Goal: Information Seeking & Learning: Learn about a topic

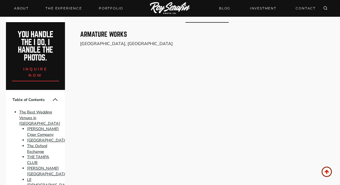
scroll to position [2470, 0]
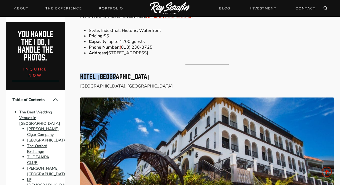
drag, startPoint x: 120, startPoint y: 59, endPoint x: 80, endPoint y: 60, distance: 40.6
click at [80, 74] on h3 "HOTEL [GEOGRAPHIC_DATA]" at bounding box center [207, 77] width 254 height 6
copy h3 "HOTEL [GEOGRAPHIC_DATA]"
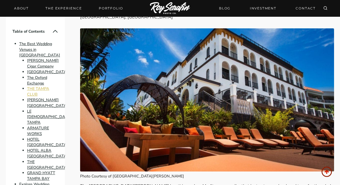
scroll to position [69, 0]
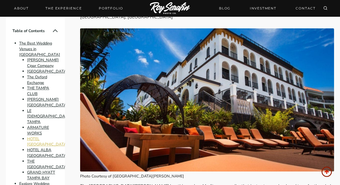
click at [53, 137] on link "HOTEL [GEOGRAPHIC_DATA]" at bounding box center [47, 141] width 41 height 11
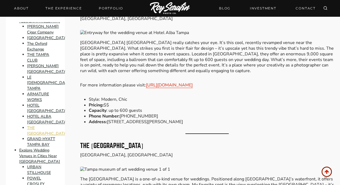
scroll to position [105, 0]
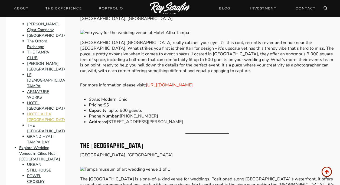
click at [42, 112] on link "HOTEL ALBA [GEOGRAPHIC_DATA]" at bounding box center [47, 117] width 41 height 11
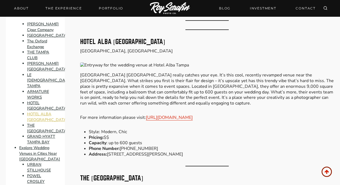
scroll to position [2796, 0]
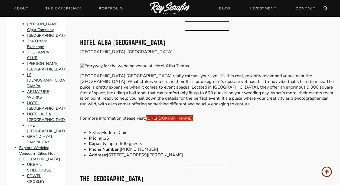
click at [170, 116] on link "[URL][DOMAIN_NAME]" at bounding box center [169, 119] width 47 height 6
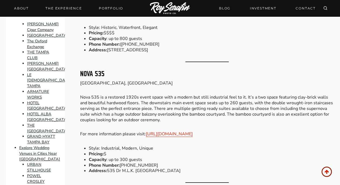
scroll to position [4015, 0]
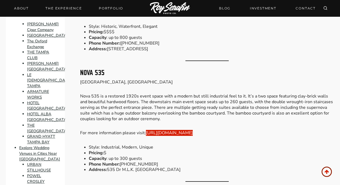
click at [168, 130] on link "[URL][DOMAIN_NAME]" at bounding box center [169, 133] width 47 height 6
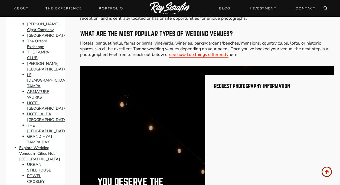
scroll to position [4734, 0]
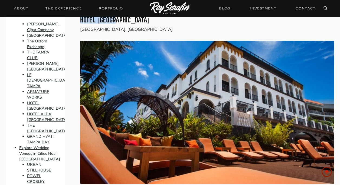
scroll to position [2539, 0]
